Goal: Information Seeking & Learning: Learn about a topic

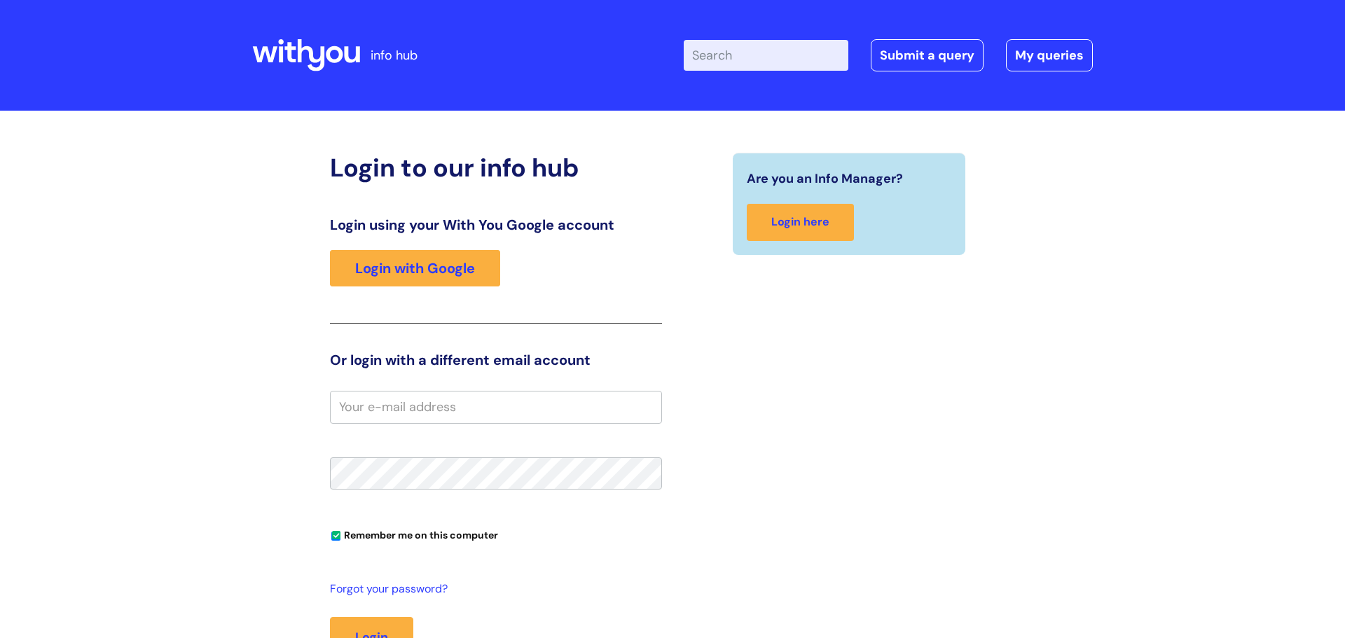
click at [783, 55] on input "Enter your search term here..." at bounding box center [765, 55] width 165 height 31
type input "sickness"
click button "Search" at bounding box center [0, 0] width 0 height 0
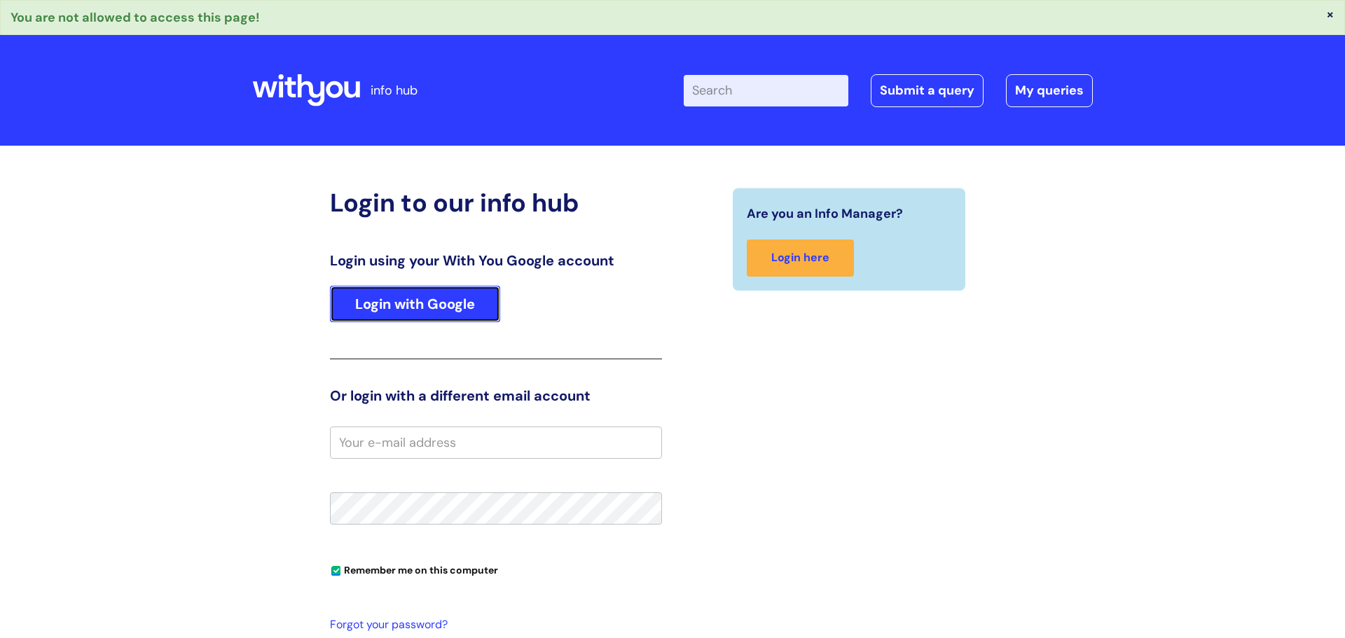
click at [473, 301] on link "Login with Google" at bounding box center [415, 304] width 170 height 36
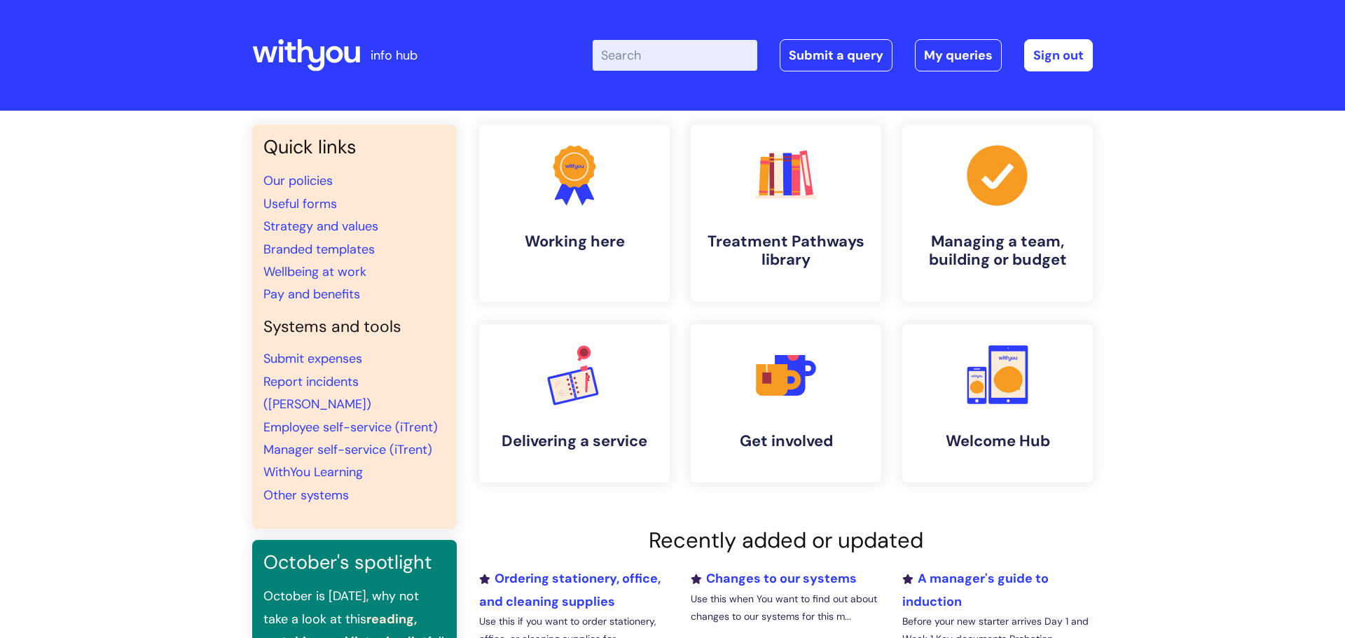
click at [654, 54] on input "Enter your search term here..." at bounding box center [674, 55] width 165 height 31
type input "sickness"
click button "Search" at bounding box center [0, 0] width 0 height 0
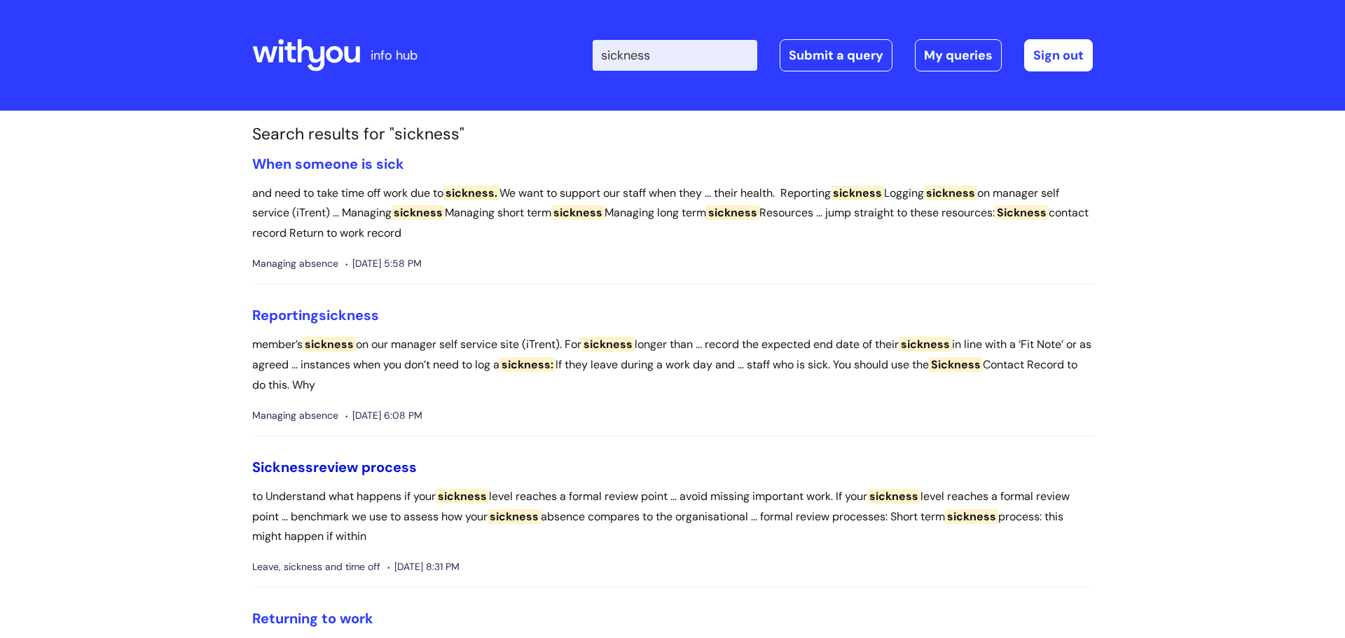
click at [346, 470] on link "Sickness review process" at bounding box center [334, 467] width 165 height 18
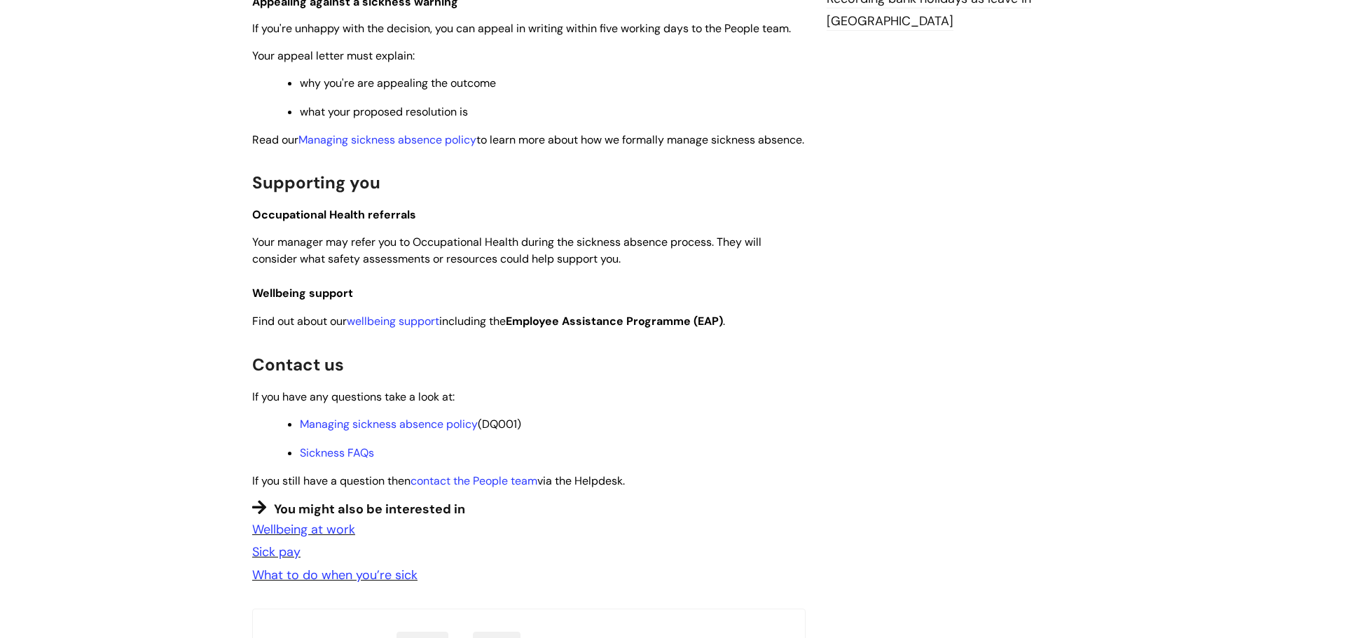
scroll to position [823, 0]
click at [431, 430] on link "Managing sickness absence policy" at bounding box center [389, 422] width 178 height 15
